Goal: Find specific page/section: Find specific page/section

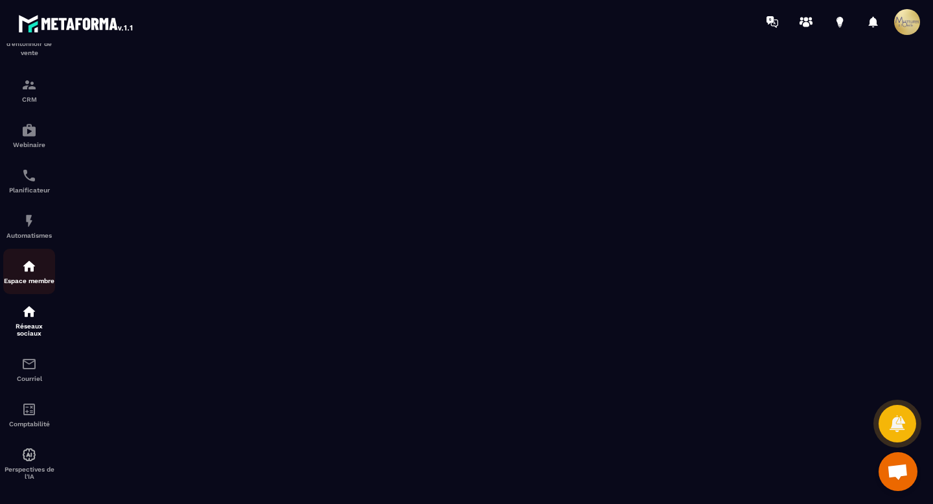
scroll to position [111, 0]
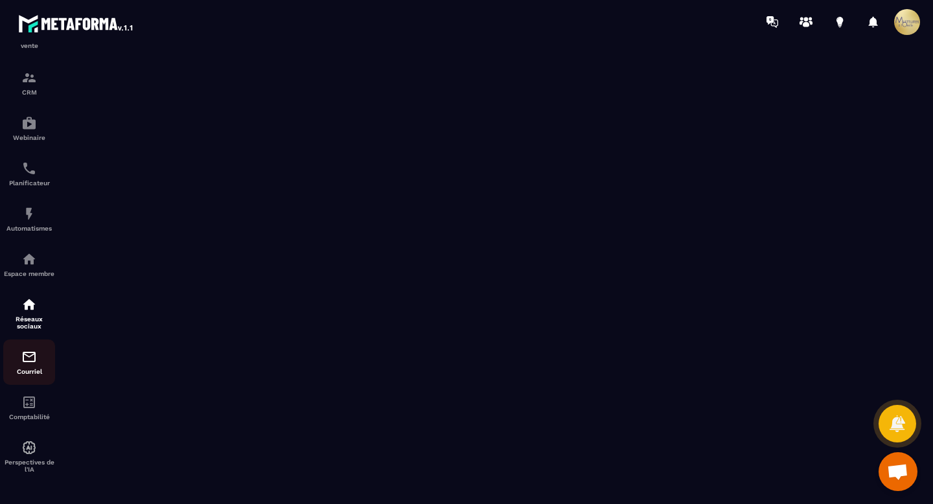
click at [17, 356] on div "Courriel" at bounding box center [29, 362] width 52 height 26
click at [23, 358] on img at bounding box center [29, 357] width 16 height 16
click at [34, 349] on img at bounding box center [29, 357] width 16 height 16
click at [34, 89] on font "CRM" at bounding box center [29, 92] width 15 height 7
